Goal: Task Accomplishment & Management: Manage account settings

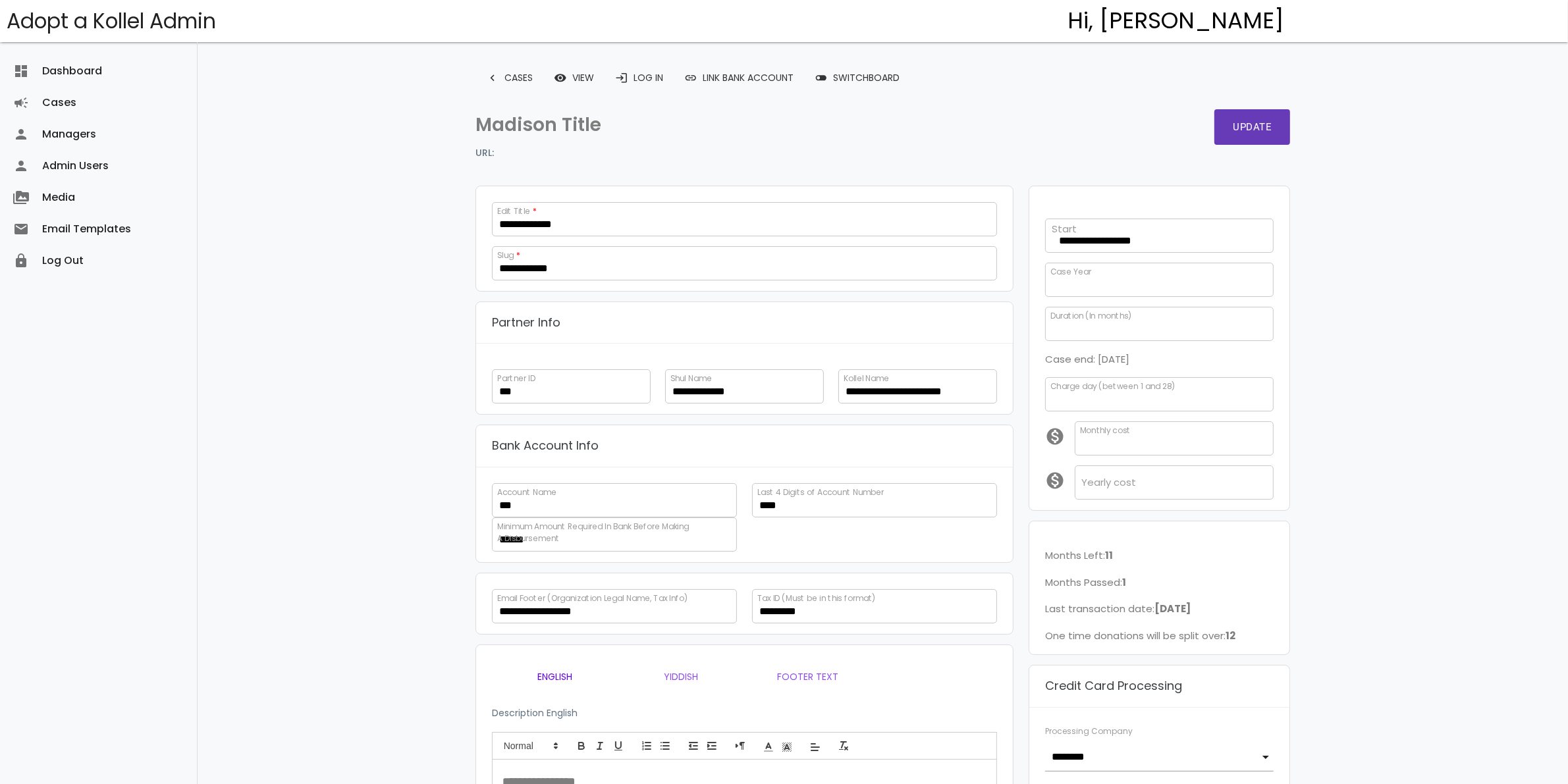
scroll to position [175, 0]
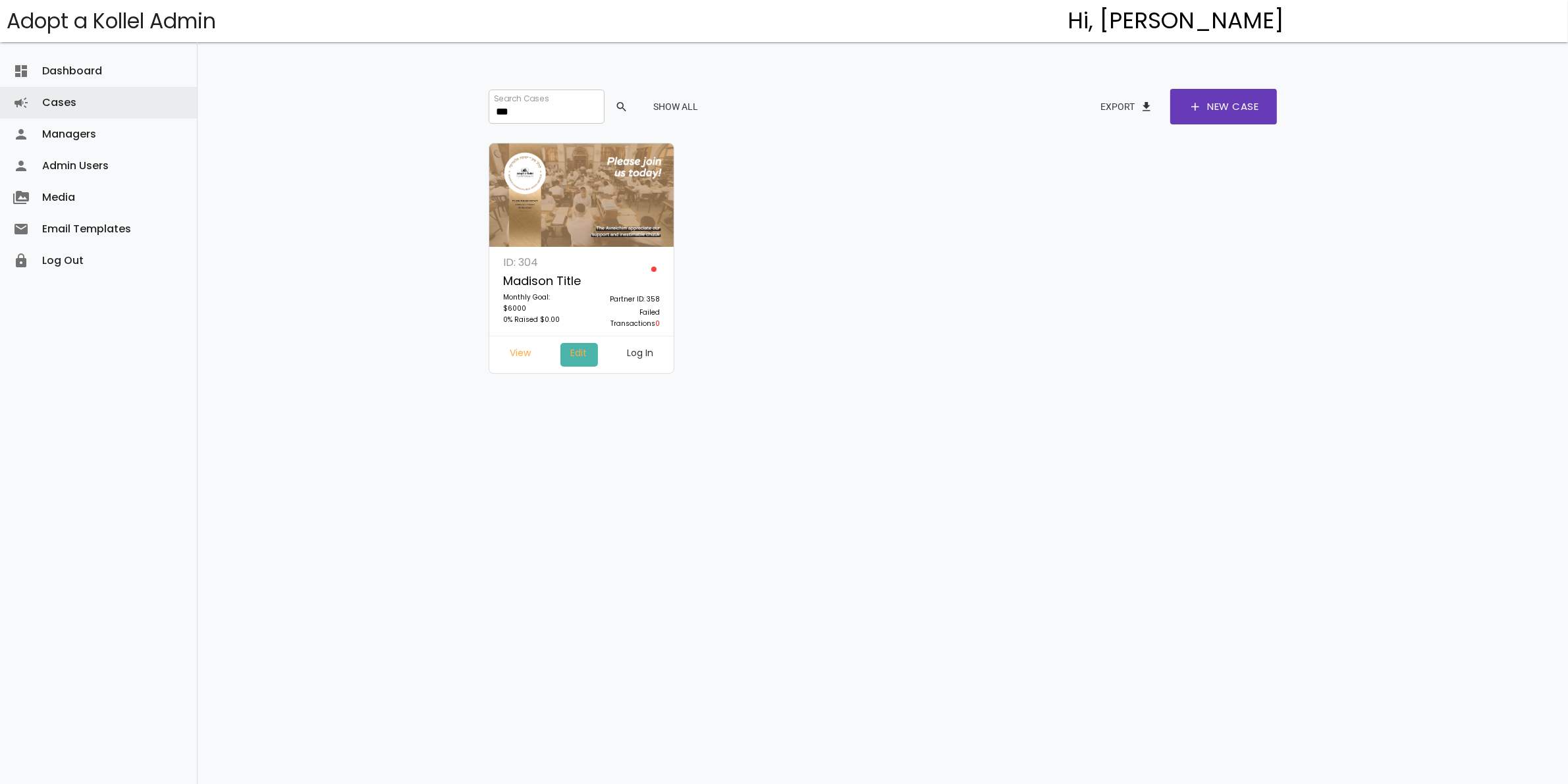
click at [573, 353] on link "Edit" at bounding box center [578, 355] width 37 height 24
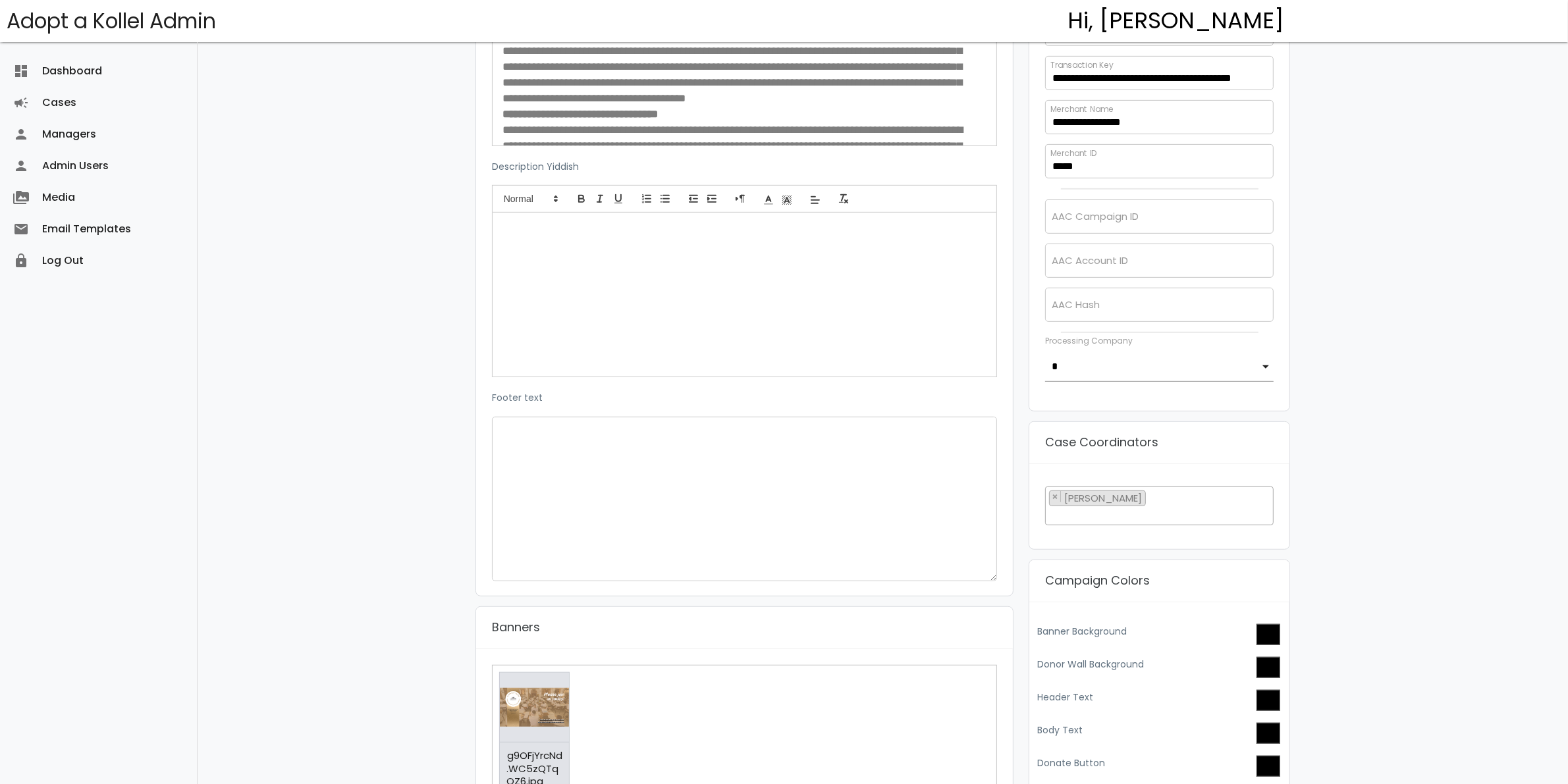
scroll to position [988, 0]
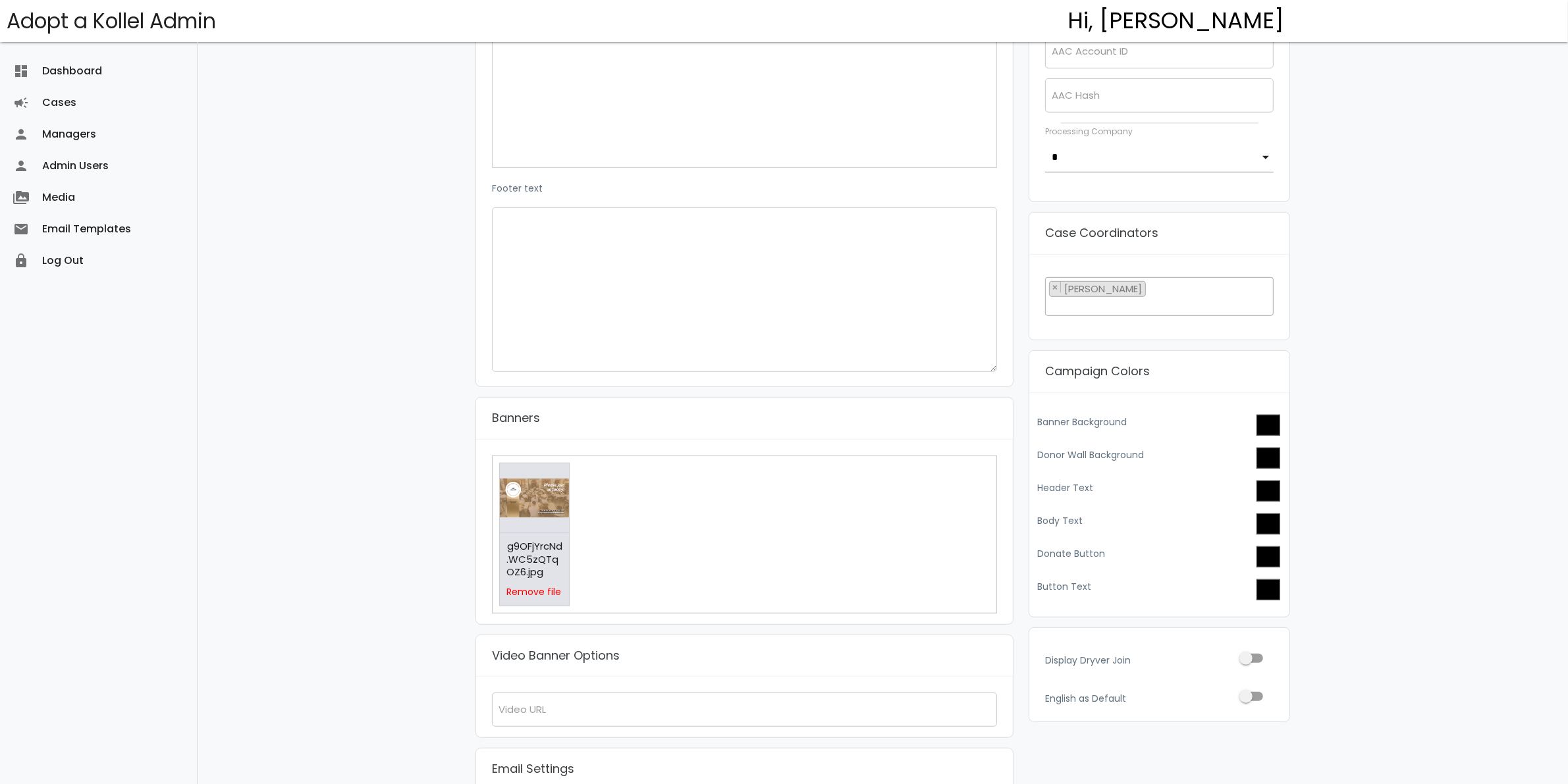
click at [633, 535] on div "Drop files here or click to upload. 0 b g9OFjYrcNd.WC5zQTqOZ6.jpg Check Error R…" at bounding box center [744, 535] width 505 height 158
click at [620, 529] on img at bounding box center [618, 498] width 73 height 73
click at [634, 594] on link "Remove file" at bounding box center [617, 592] width 55 height 14
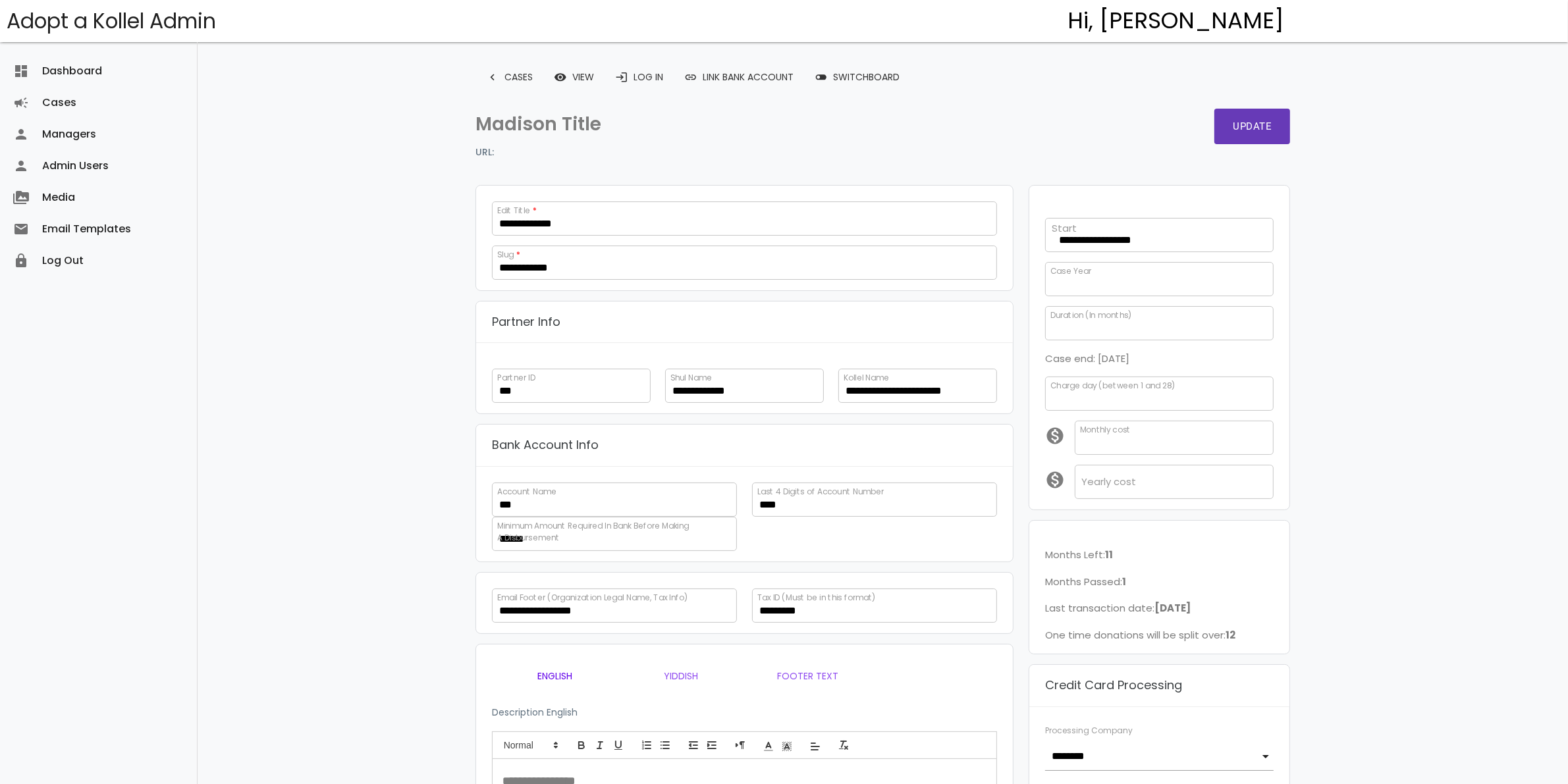
scroll to position [0, 0]
click at [1271, 127] on button "Update" at bounding box center [1252, 127] width 76 height 36
click at [575, 80] on link "remove_red_eye View" at bounding box center [574, 77] width 61 height 24
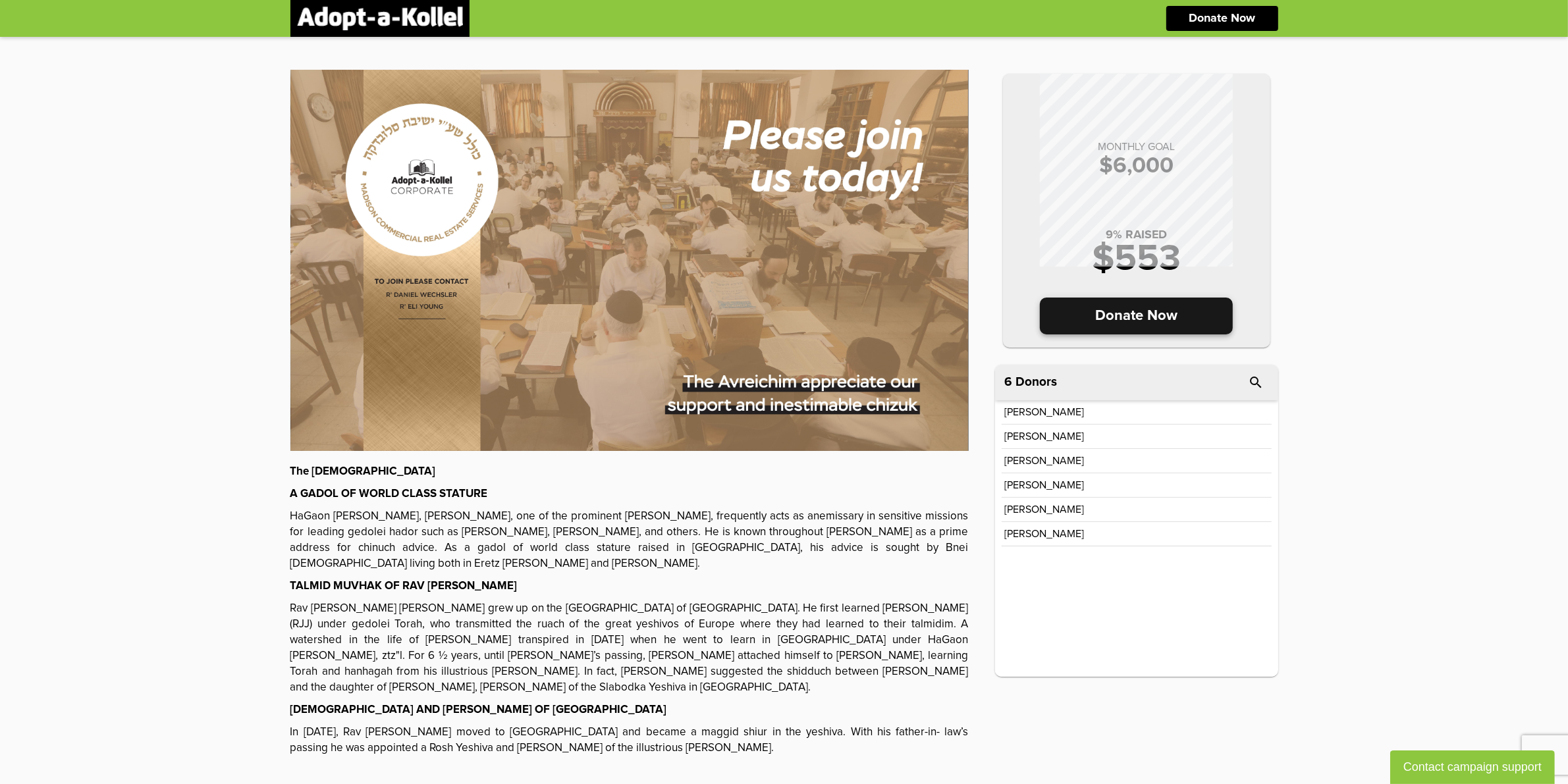
click at [1163, 316] on p "Donate Now" at bounding box center [1136, 316] width 193 height 37
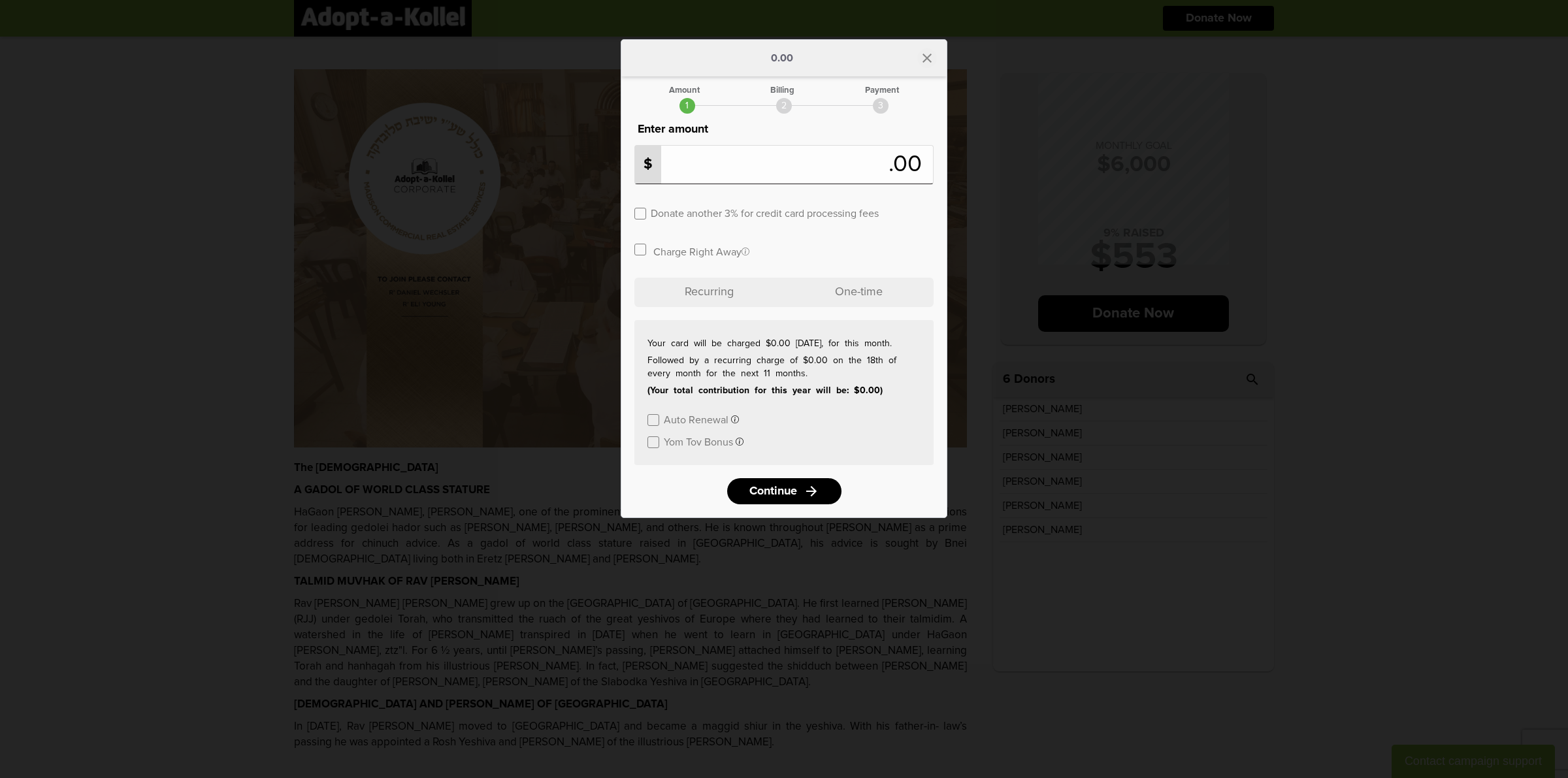
click at [929, 59] on icon "close" at bounding box center [927, 58] width 15 height 15
